Goal: Task Accomplishment & Management: Complete application form

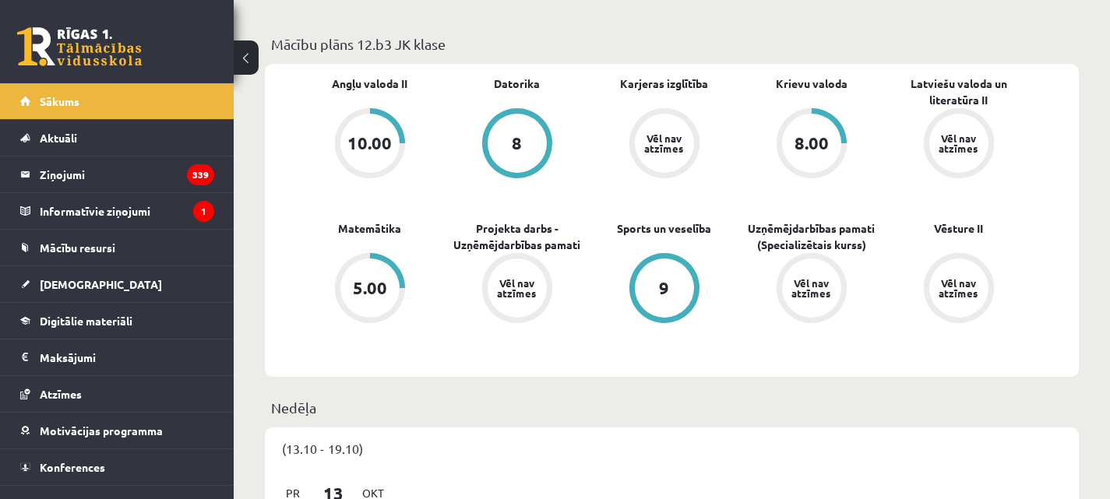
scroll to position [545, 0]
click at [83, 214] on legend "Informatīvie ziņojumi 1" at bounding box center [127, 211] width 174 height 36
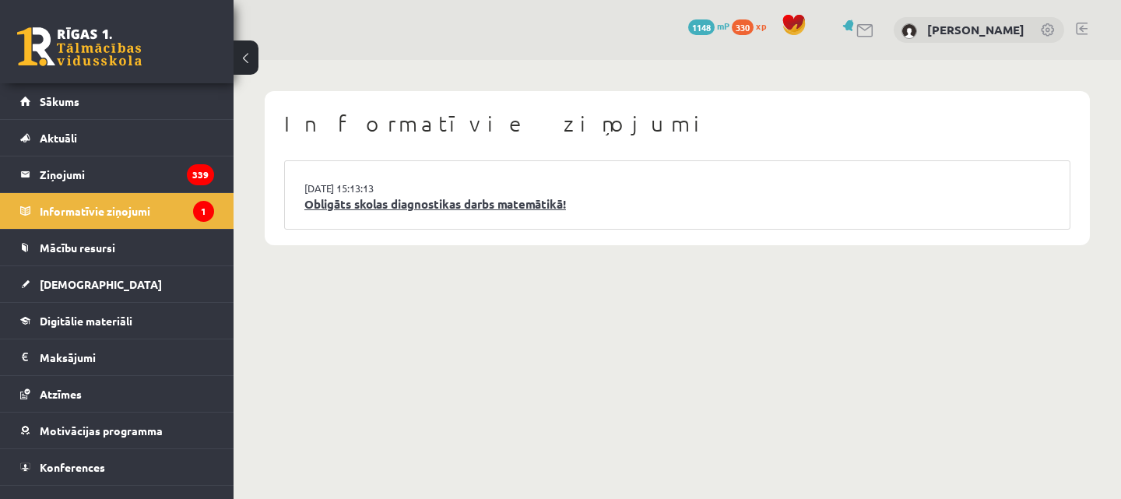
click at [458, 207] on link "Obligāts skolas diagnostikas darbs matemātikā!" at bounding box center [677, 204] width 746 height 18
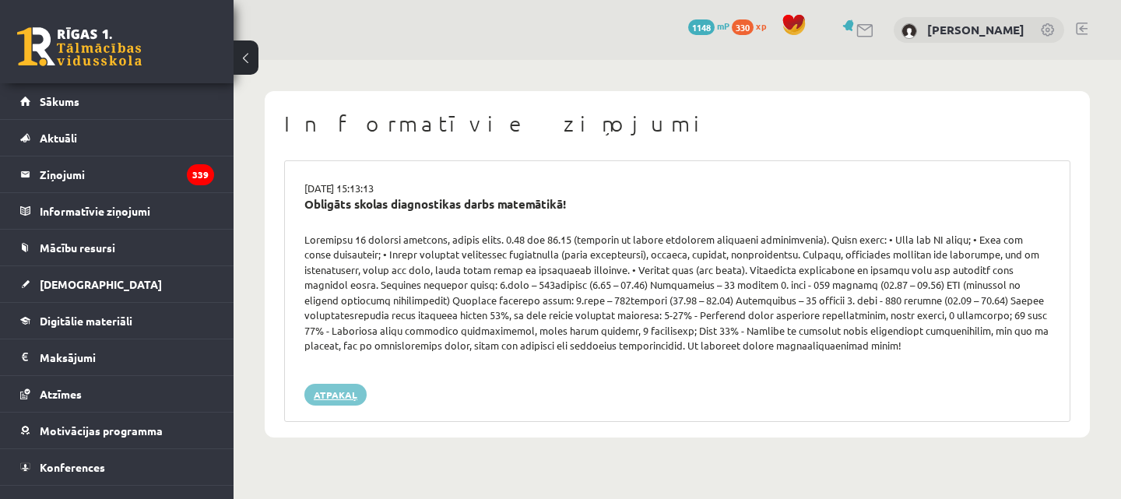
click at [337, 397] on link "Atpakaļ" at bounding box center [335, 395] width 62 height 22
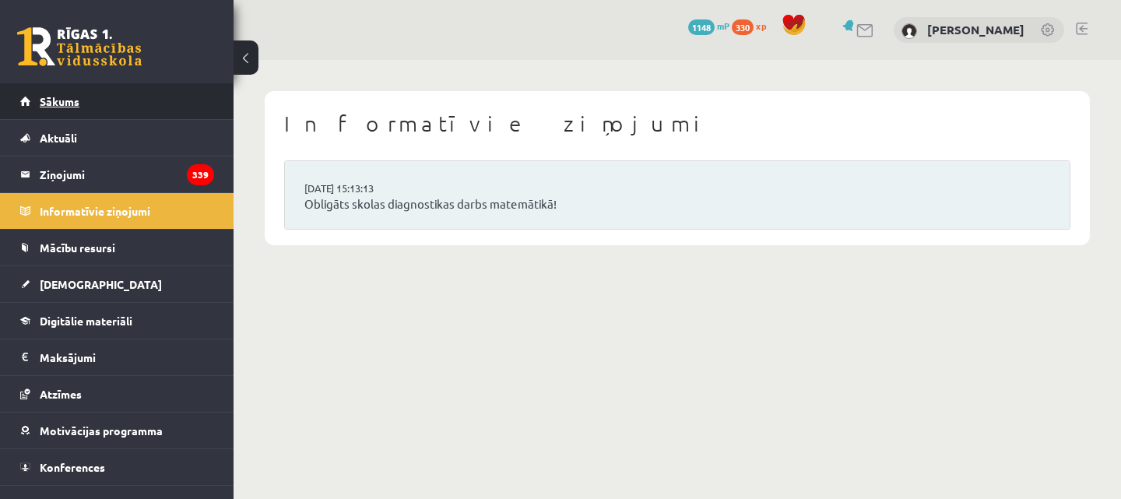
click at [72, 95] on span "Sākums" at bounding box center [60, 101] width 40 height 14
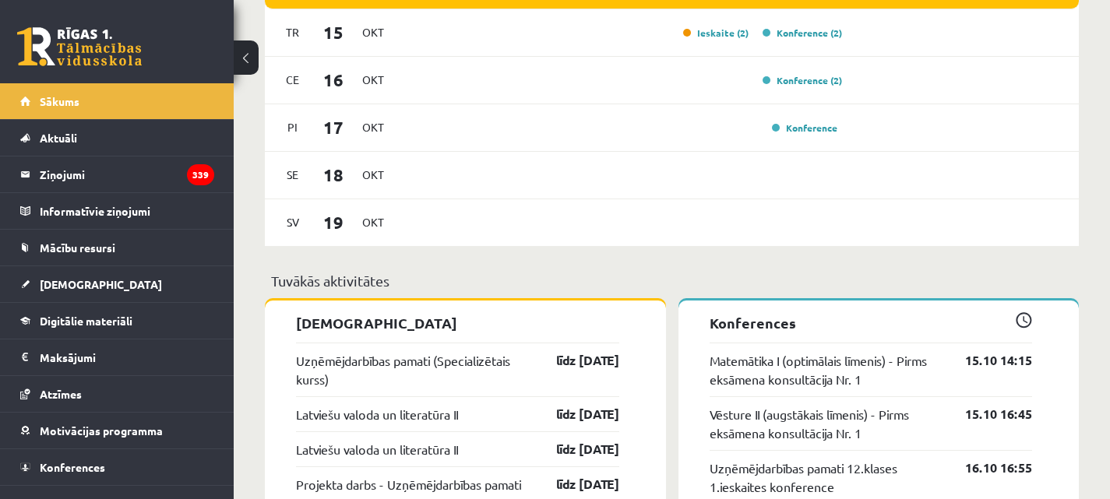
scroll to position [1012, 0]
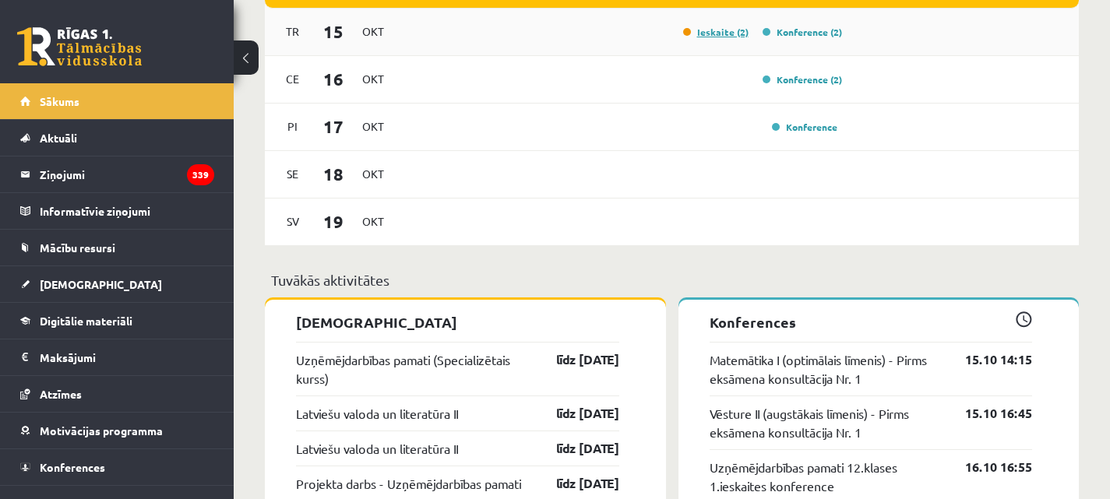
click at [716, 34] on link "Ieskaite (2)" at bounding box center [715, 32] width 65 height 12
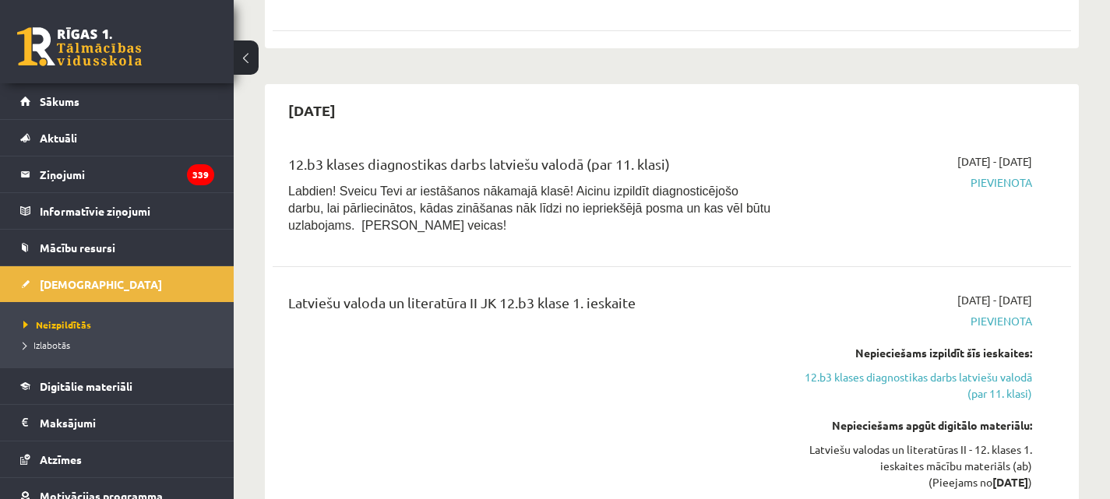
scroll to position [389, 0]
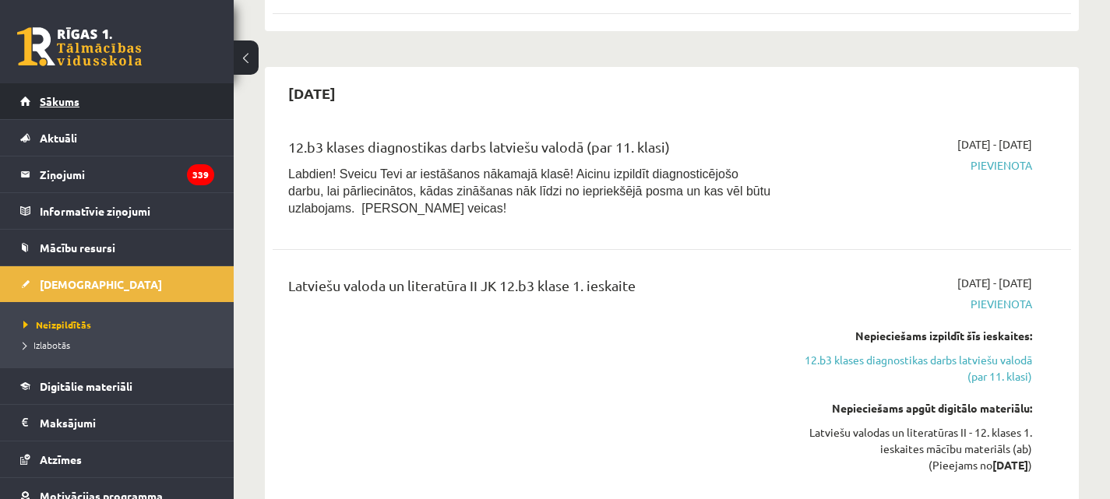
click at [77, 89] on link "Sākums" at bounding box center [117, 101] width 194 height 36
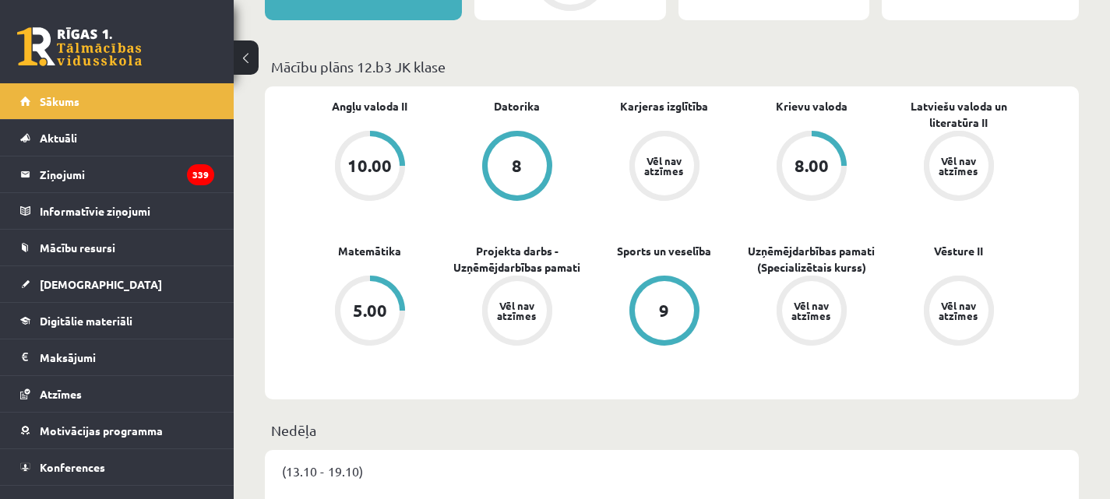
scroll to position [779, 0]
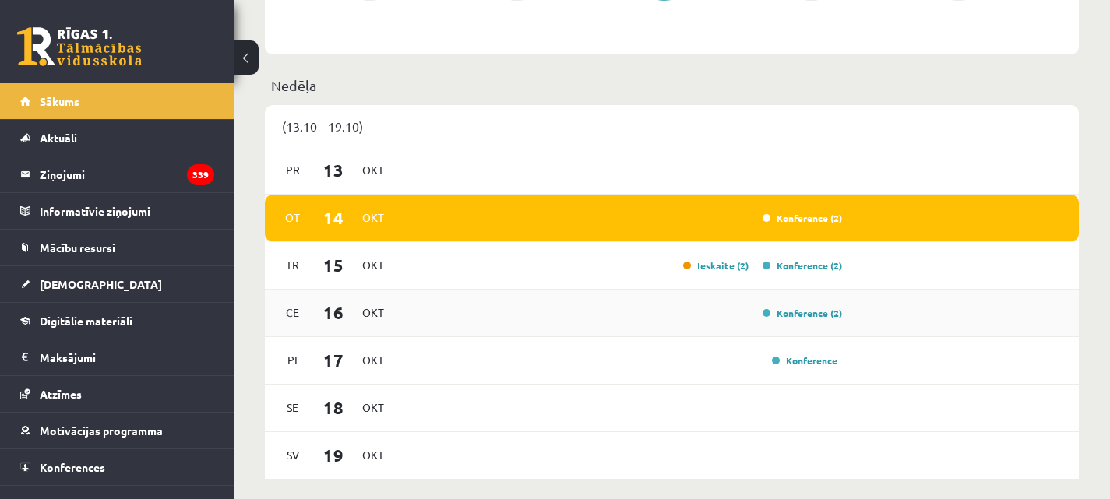
click at [805, 318] on link "Konference (2)" at bounding box center [801, 313] width 79 height 12
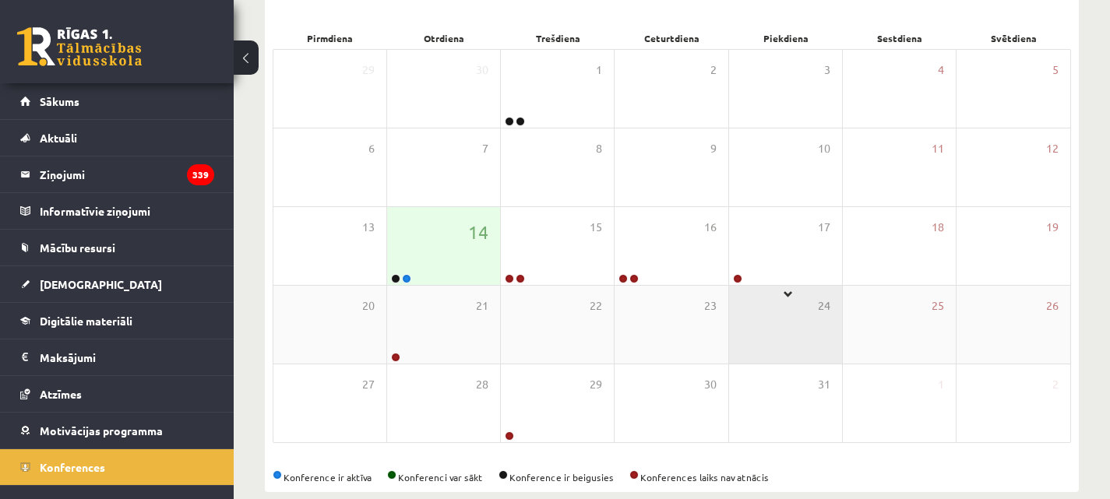
scroll to position [234, 0]
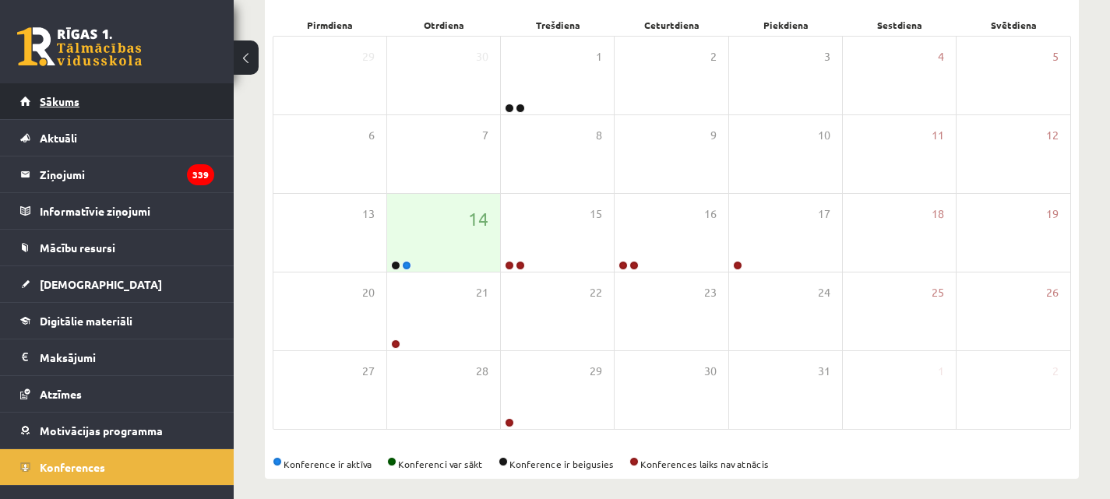
click at [118, 97] on link "Sākums" at bounding box center [117, 101] width 194 height 36
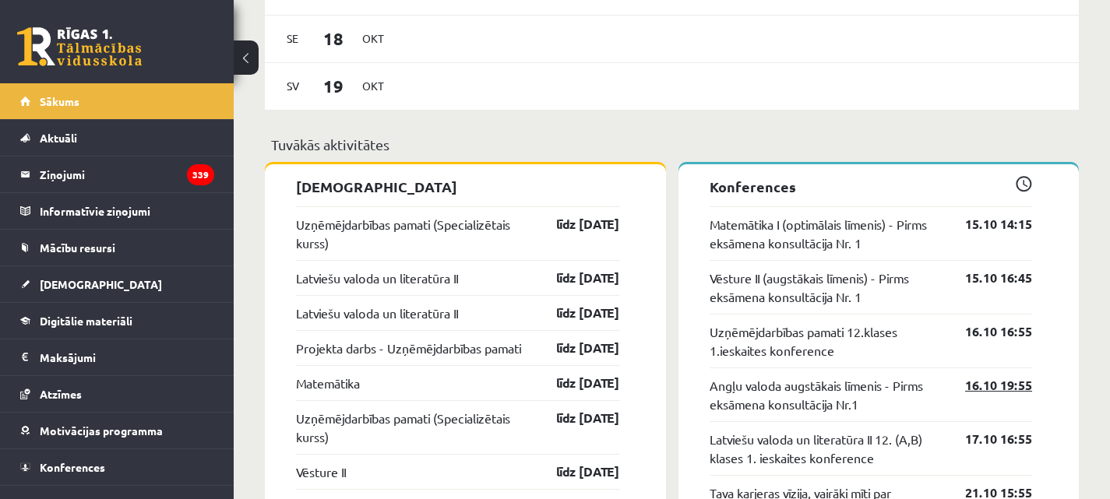
scroll to position [1168, 0]
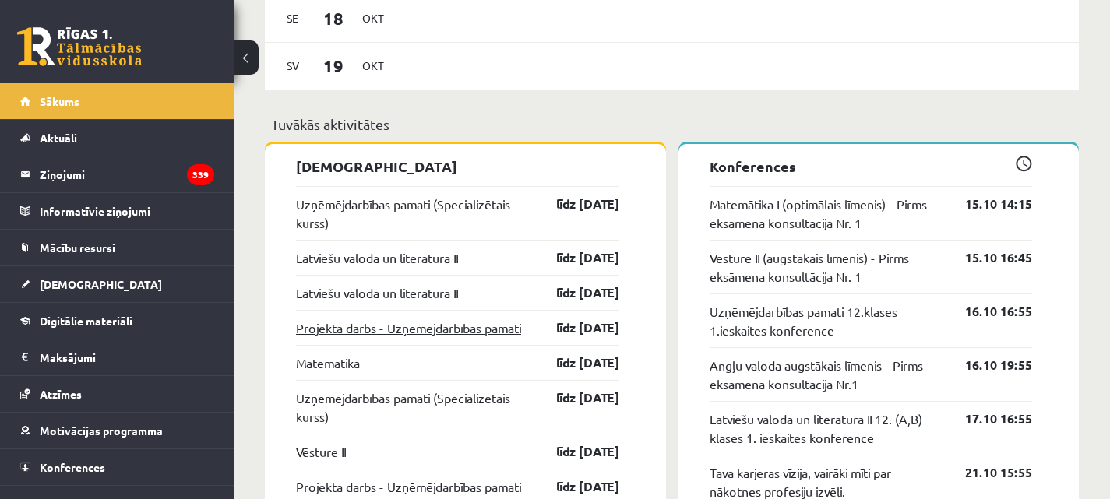
click at [456, 327] on link "Projekta darbs - Uzņēmējdarbības pamati" at bounding box center [408, 327] width 225 height 19
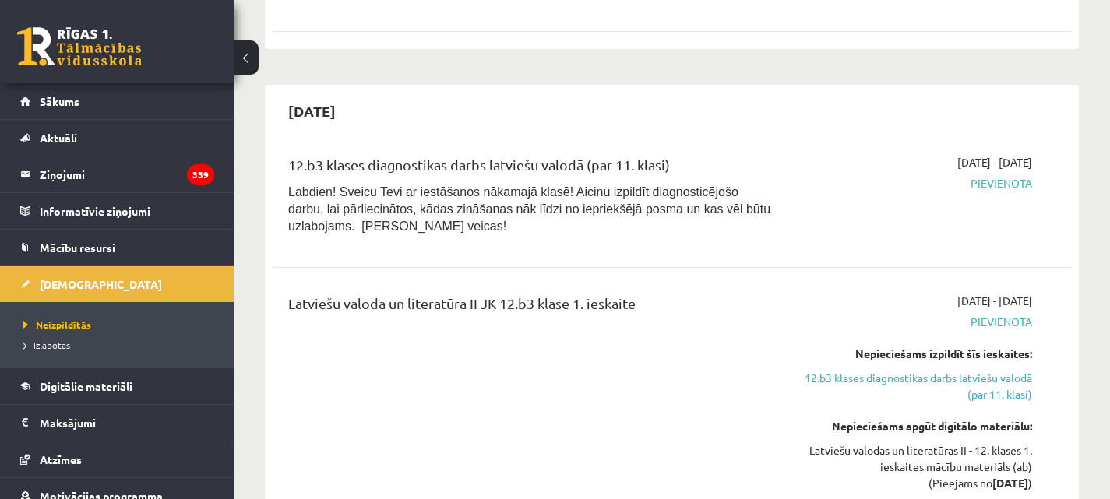
scroll to position [623, 0]
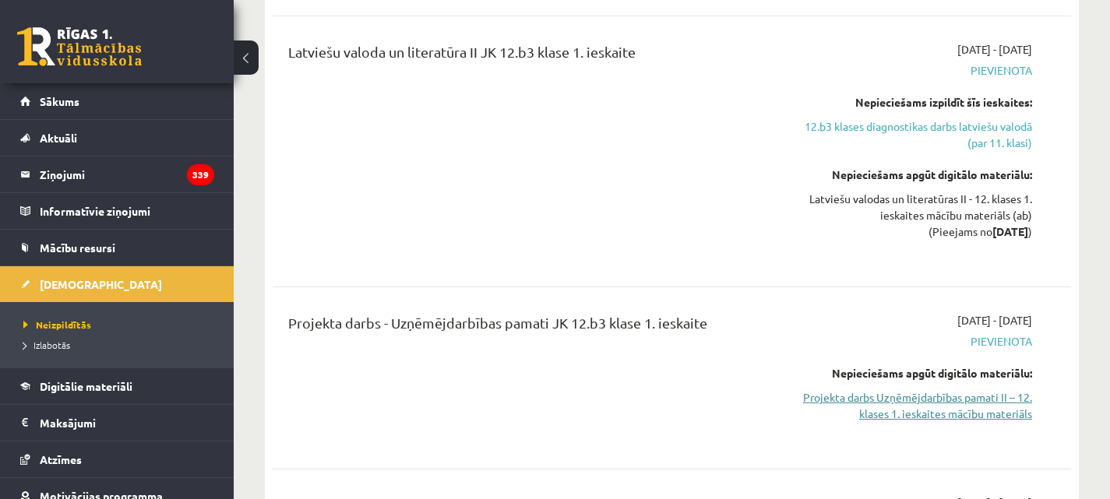
click at [908, 402] on link "Projekta darbs Uzņēmējdarbības pamati II – 12. klases 1. ieskaites mācību mater…" at bounding box center [916, 405] width 232 height 33
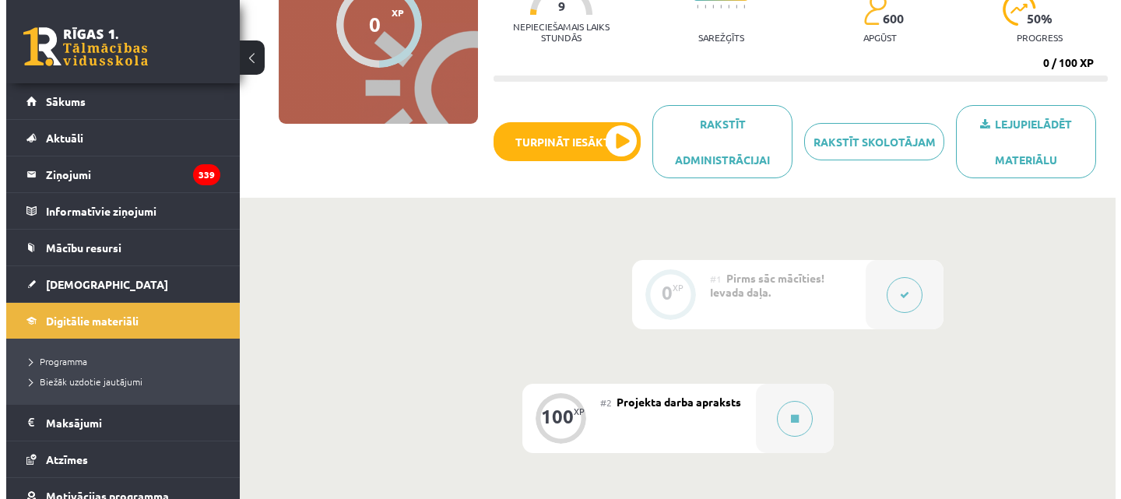
scroll to position [389, 0]
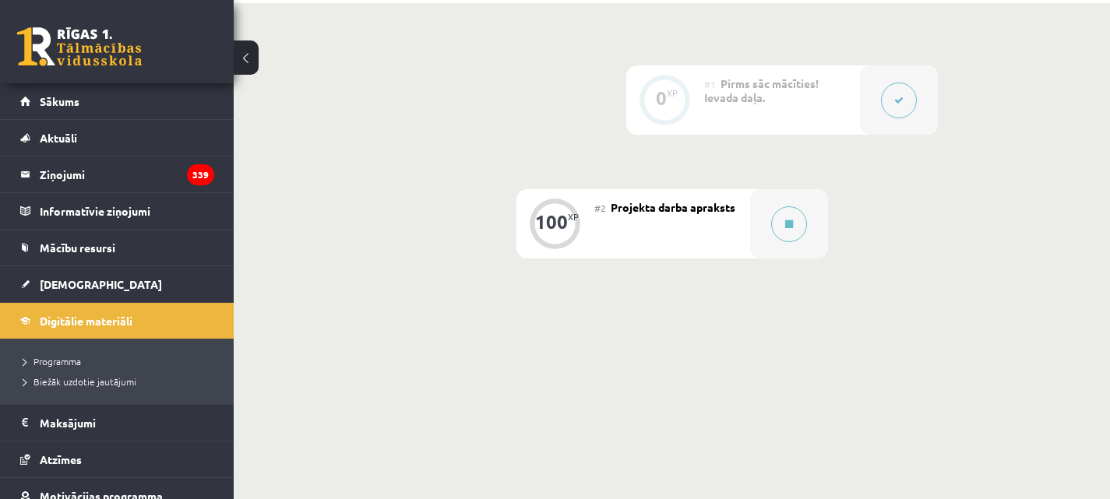
click at [707, 216] on div "#2 Projekta darba apraksts" at bounding box center [672, 223] width 156 height 69
click at [793, 220] on button at bounding box center [789, 224] width 36 height 36
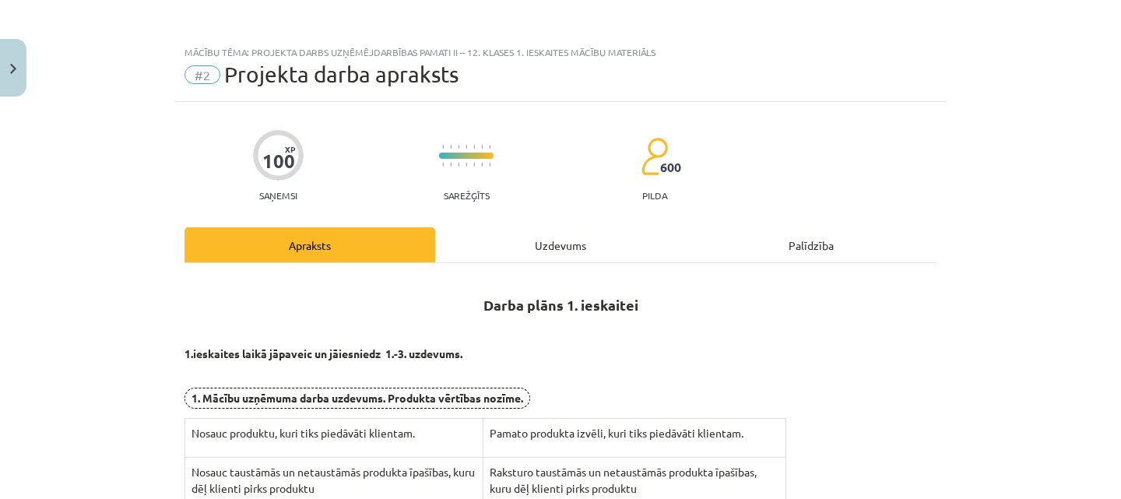
scroll to position [0, 0]
click at [547, 245] on div "Uzdevums" at bounding box center [560, 246] width 251 height 35
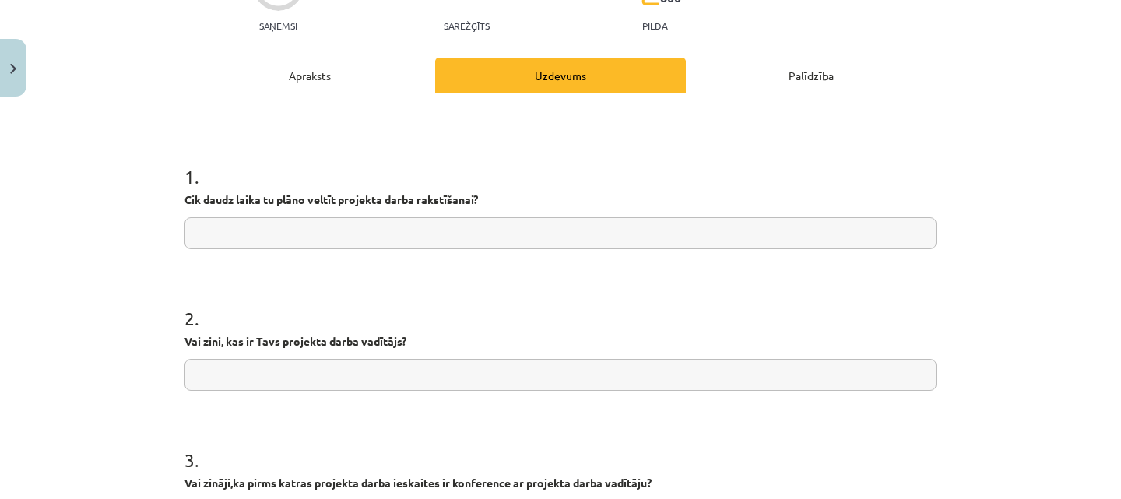
scroll to position [128, 0]
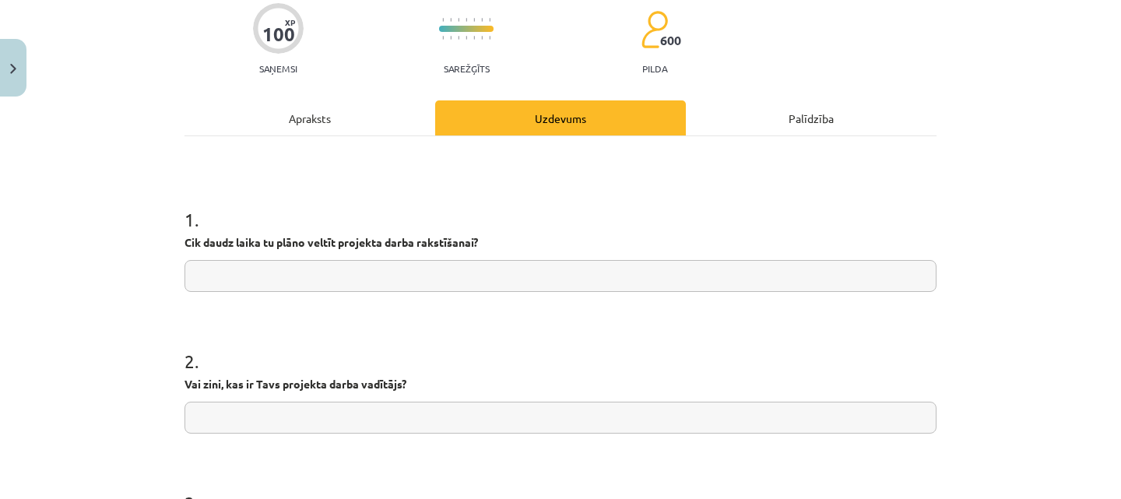
click at [269, 271] on input "text" at bounding box center [561, 276] width 752 height 32
type input "**********"
click at [270, 414] on input "text" at bounding box center [561, 418] width 752 height 32
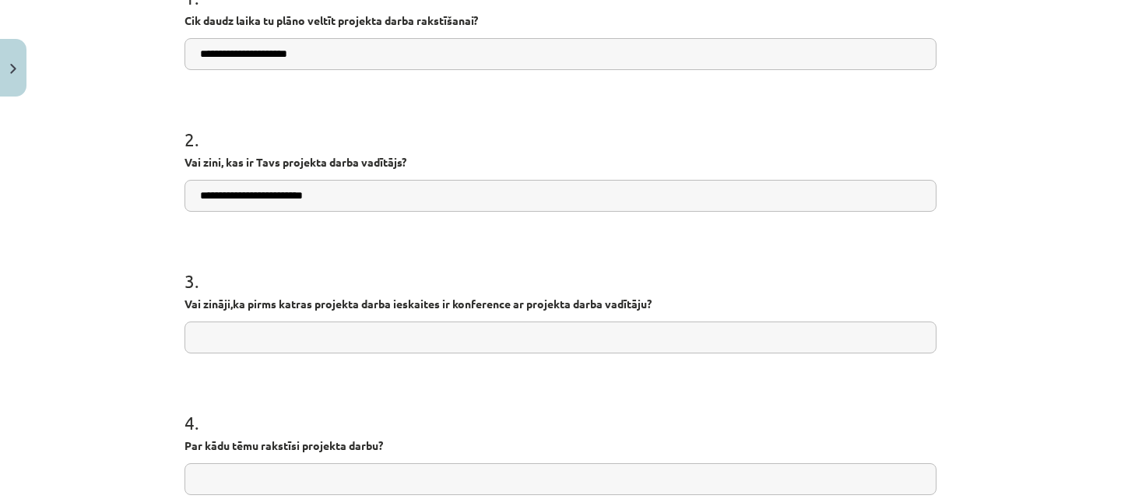
scroll to position [362, 0]
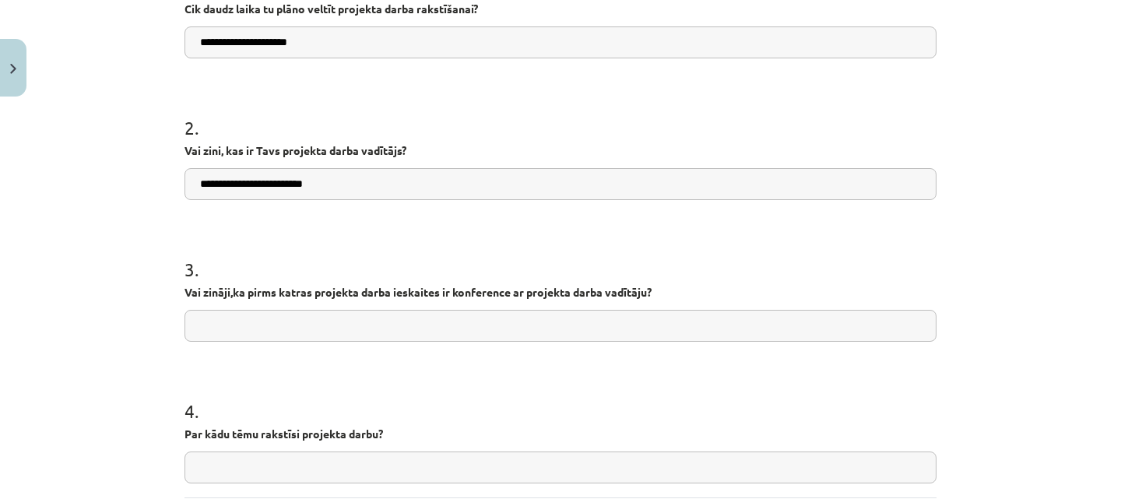
type input "**********"
click at [273, 318] on input "text" at bounding box center [561, 326] width 752 height 32
type input "**********"
click at [234, 465] on input "text" at bounding box center [561, 468] width 752 height 32
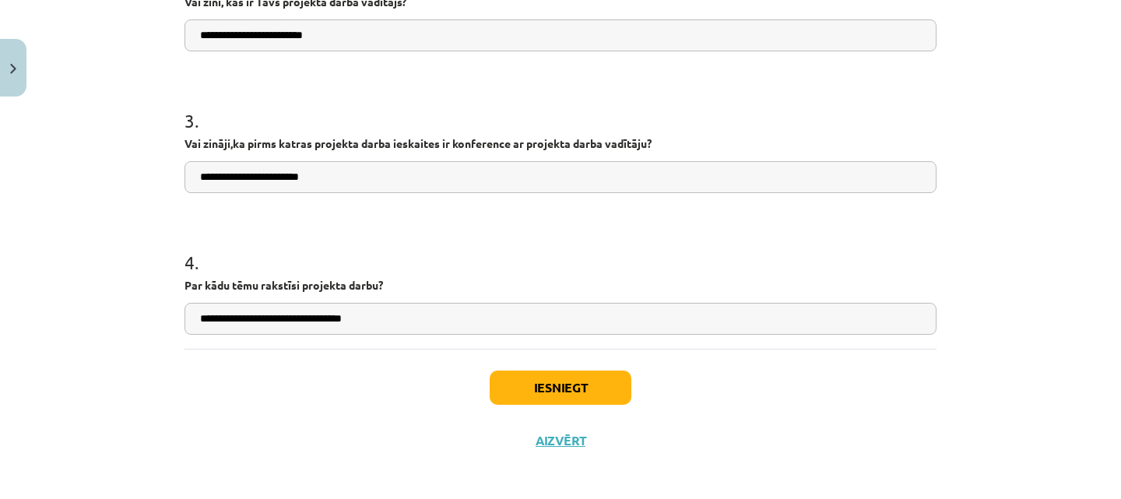
scroll to position [518, 0]
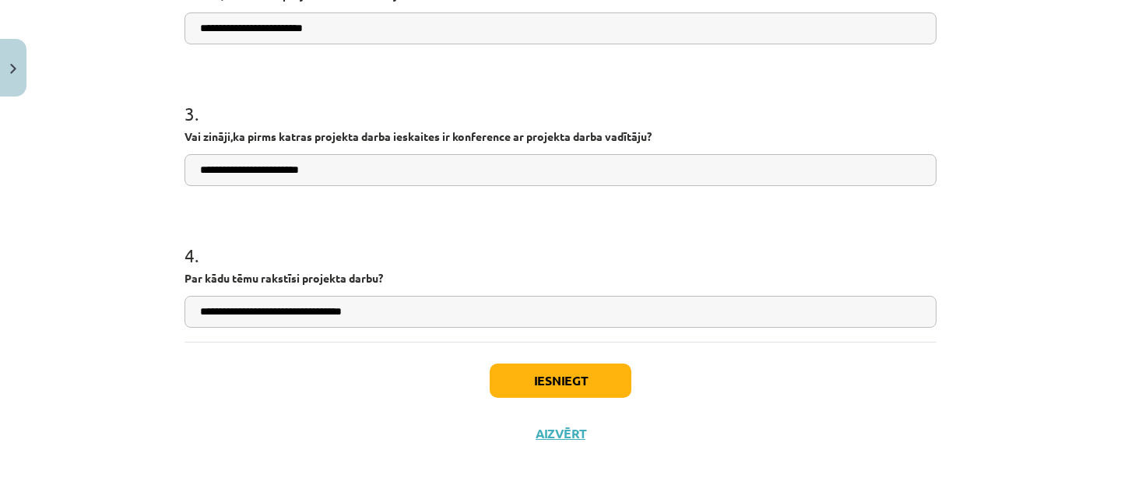
type input "**********"
click at [582, 377] on button "Iesniegt" at bounding box center [561, 381] width 142 height 34
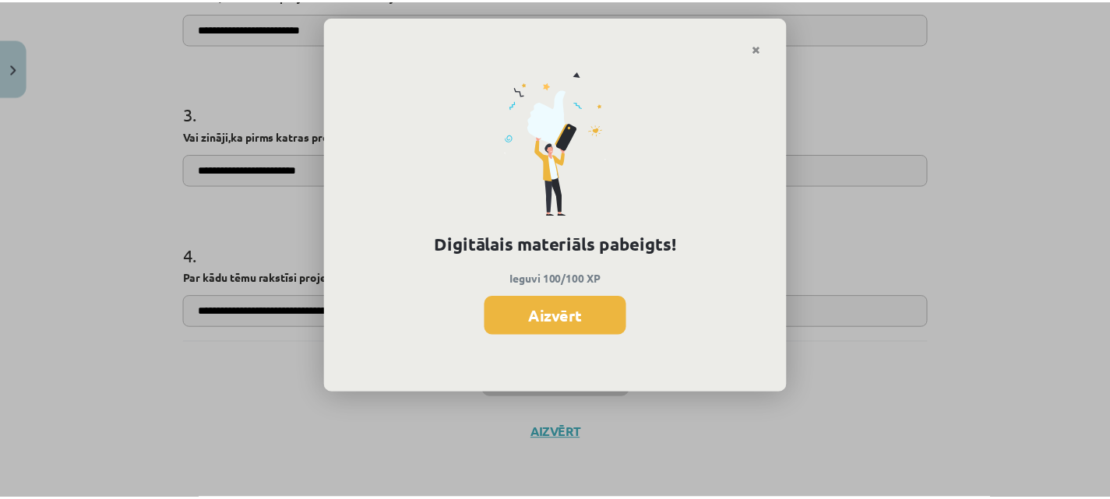
scroll to position [386, 0]
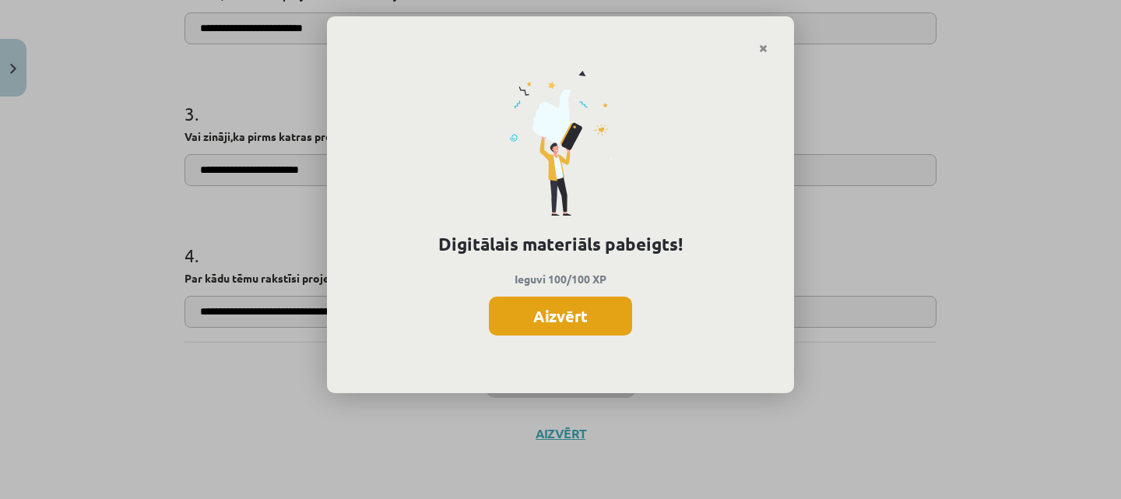
click at [582, 311] on button "Aizvērt" at bounding box center [560, 316] width 143 height 39
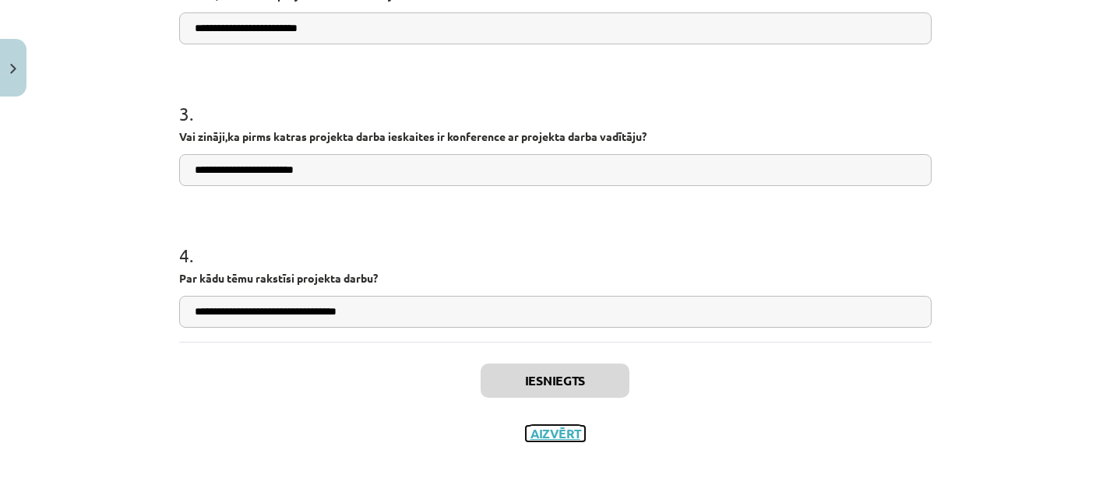
click at [555, 435] on button "Aizvērt" at bounding box center [555, 434] width 59 height 16
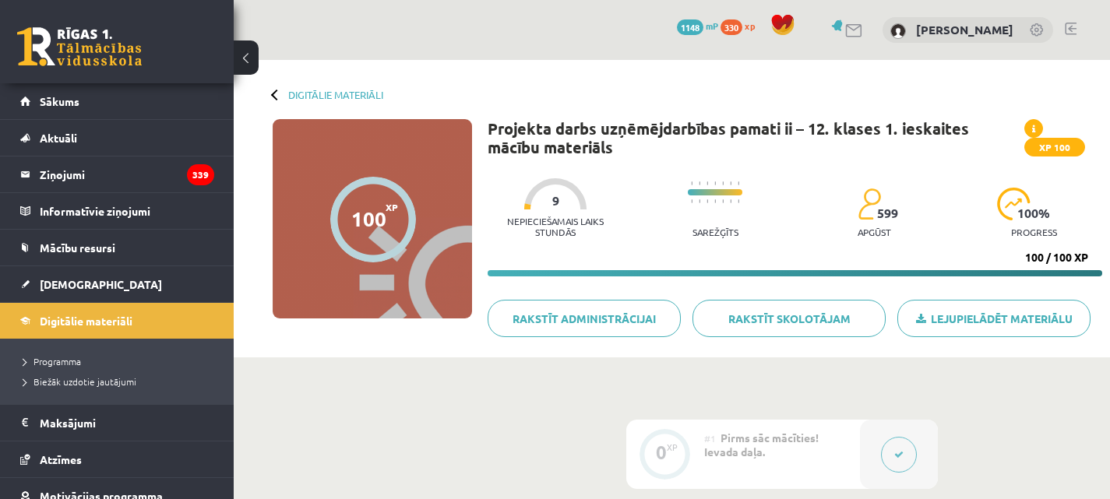
scroll to position [0, 0]
click at [145, 288] on link "[DEMOGRAPHIC_DATA]" at bounding box center [117, 284] width 194 height 36
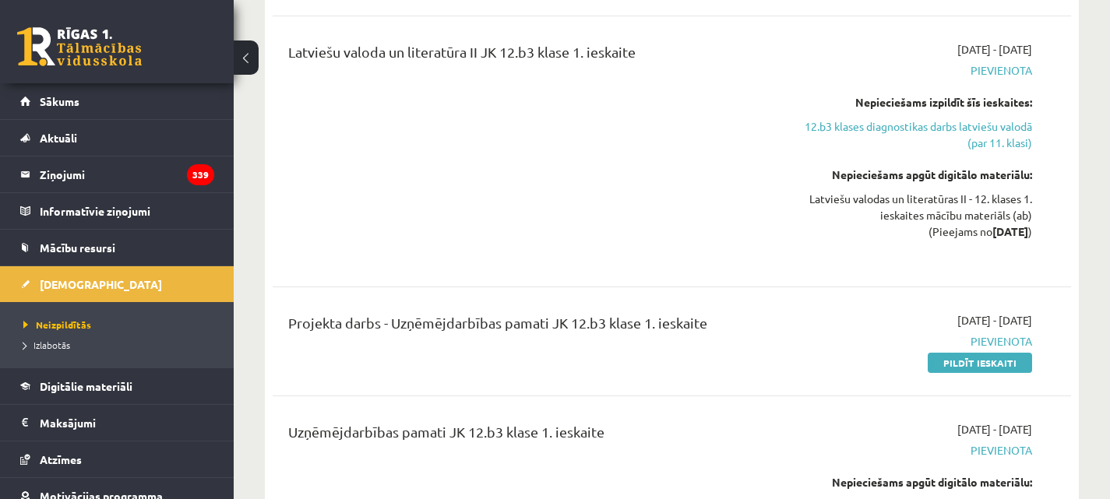
scroll to position [623, 0]
click at [878, 132] on link "12.b3 klases diagnostikas darbs latviešu valodā (par 11. klasi)" at bounding box center [916, 134] width 232 height 33
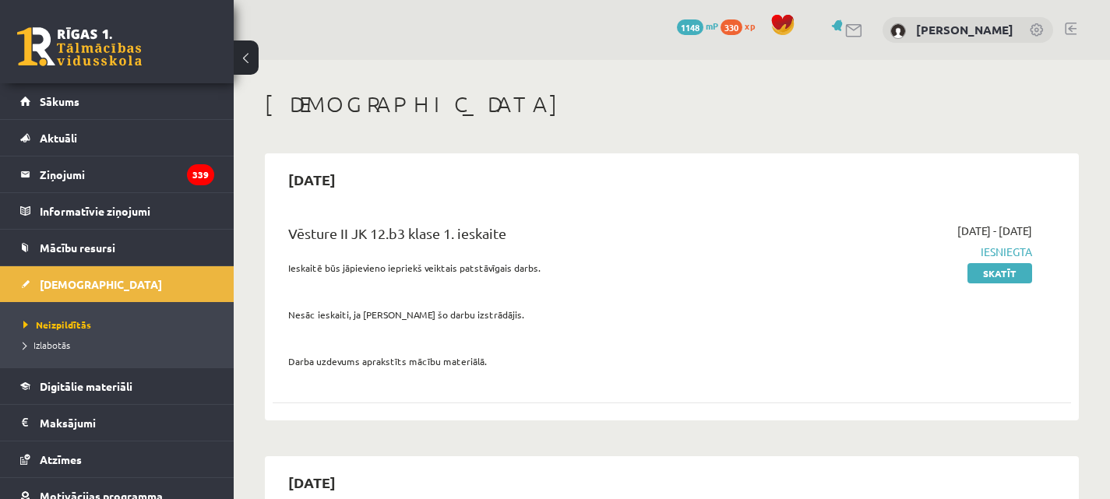
click at [1069, 24] on link at bounding box center [1070, 29] width 12 height 12
